Goal: Task Accomplishment & Management: Use online tool/utility

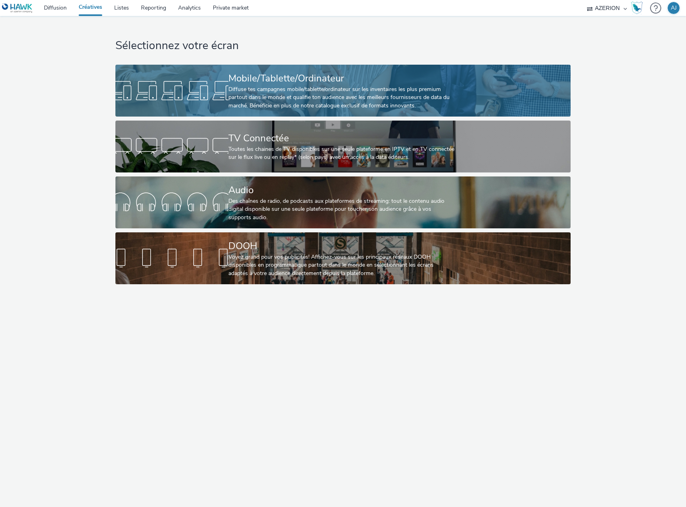
click at [276, 93] on div "Diffuse tes campagnes mobile/tablette/ordinateur sur les inventaires les plus p…" at bounding box center [342, 98] width 226 height 24
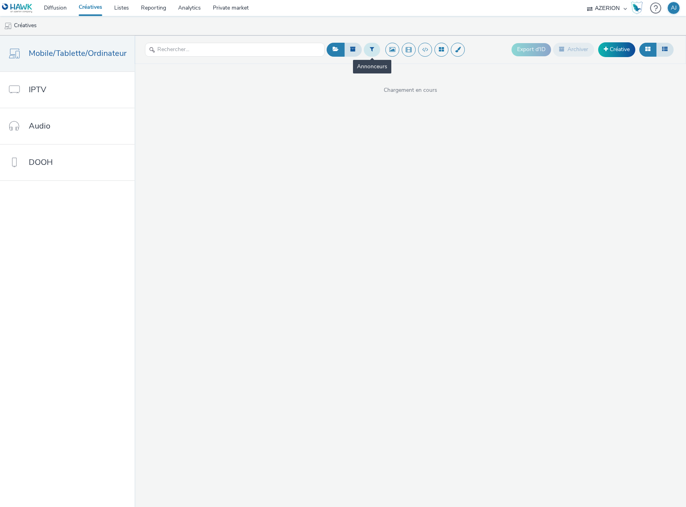
click at [365, 52] on button at bounding box center [372, 50] width 16 height 14
click at [372, 54] on div at bounding box center [374, 53] width 56 height 10
type input "lecl"
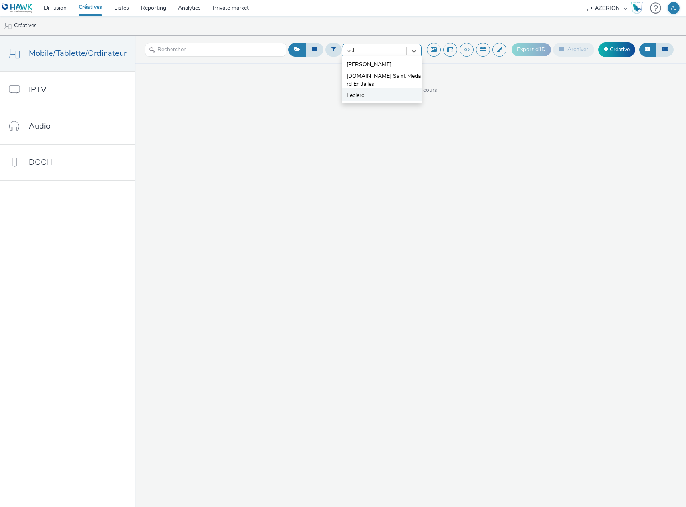
click at [374, 93] on li "Leclerc" at bounding box center [382, 94] width 80 height 13
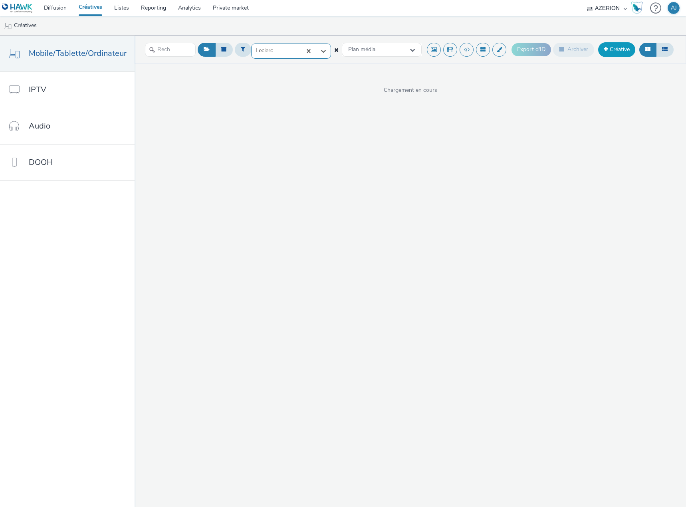
click at [613, 52] on link "Créative" at bounding box center [617, 49] width 37 height 14
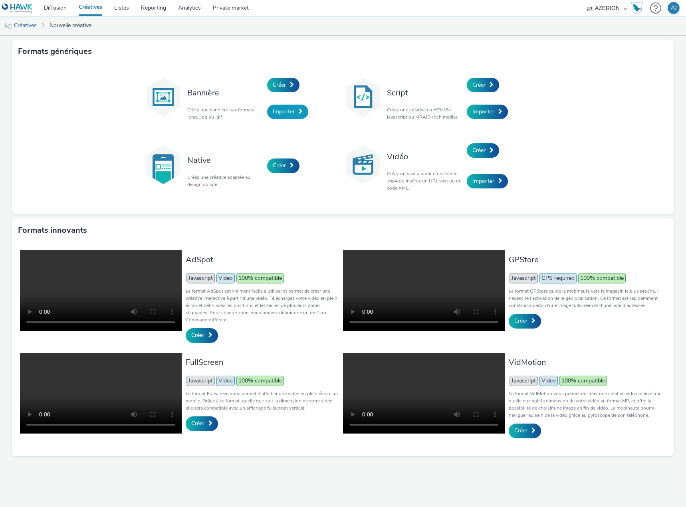
click at [286, 112] on span "Importer" at bounding box center [284, 112] width 22 height 8
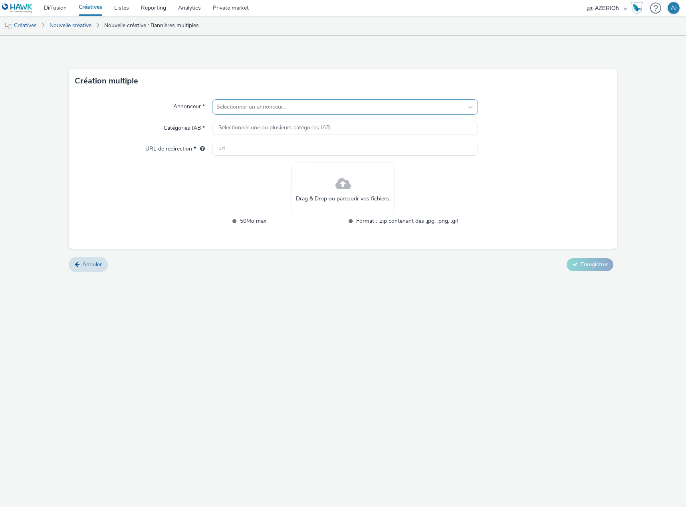
click at [282, 108] on div at bounding box center [338, 107] width 243 height 10
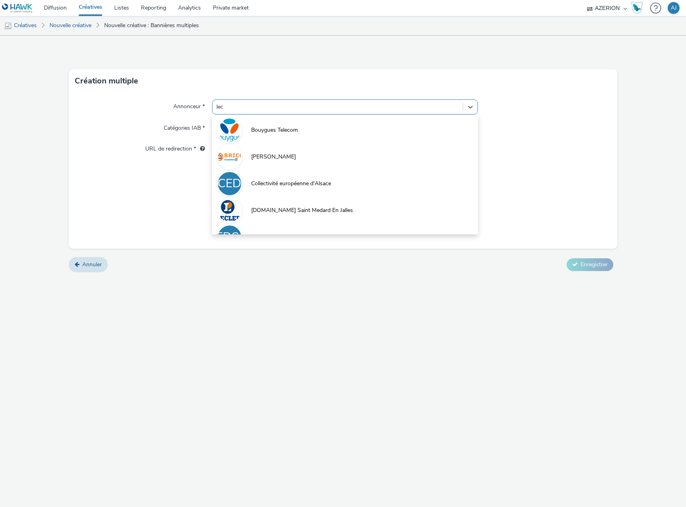
type input "lecl"
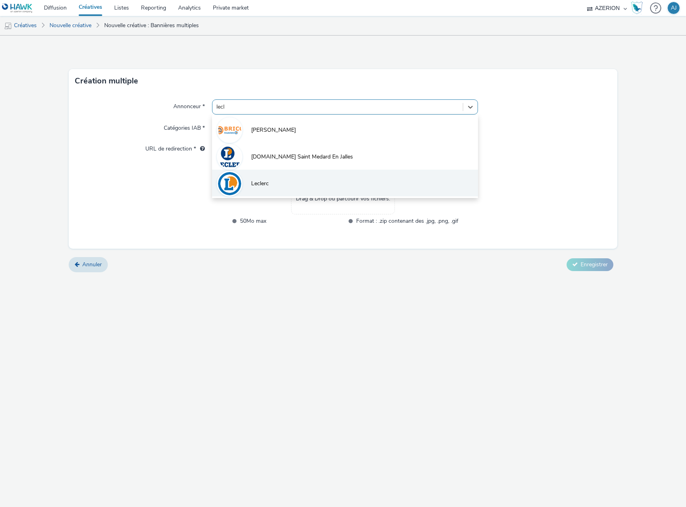
click at [297, 181] on li "Leclerc" at bounding box center [345, 183] width 266 height 27
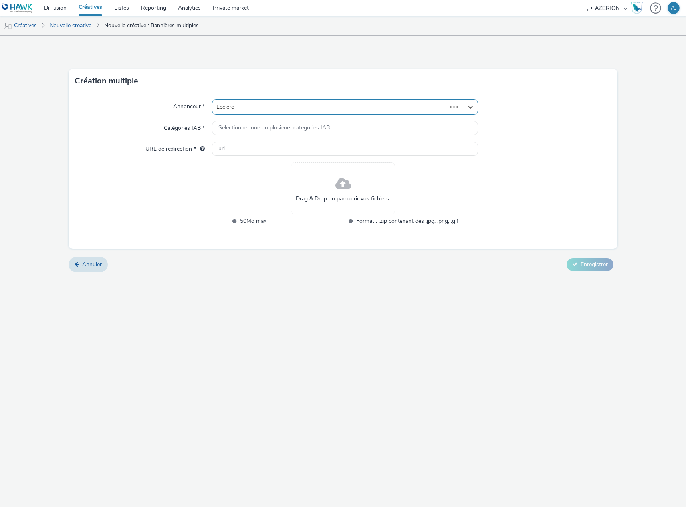
type input "[URL][PERSON_NAME][DOMAIN_NAME]"
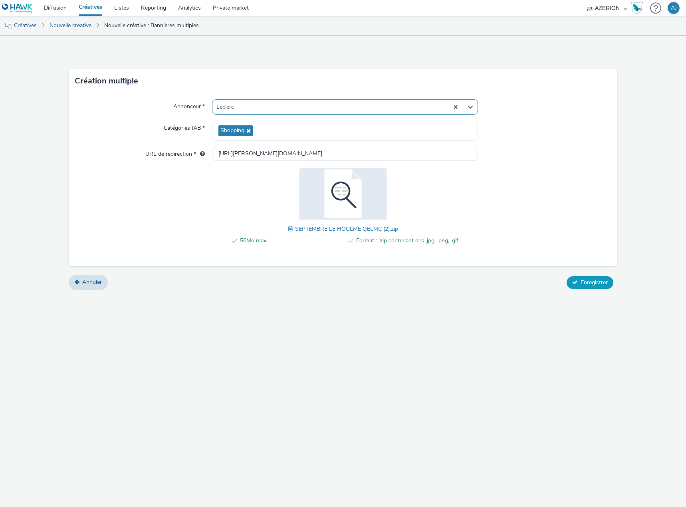
click at [602, 282] on span "Enregistrer" at bounding box center [594, 283] width 27 height 8
